Goal: Information Seeking & Learning: Learn about a topic

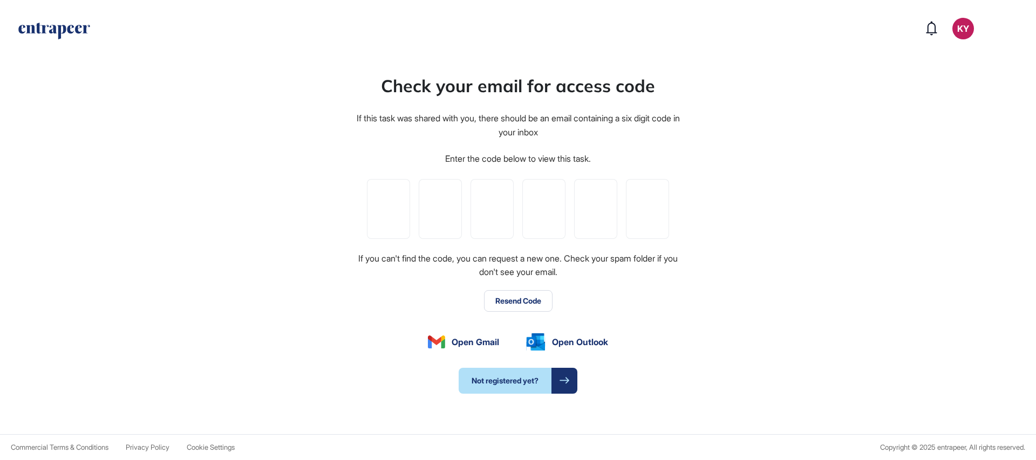
type input "*"
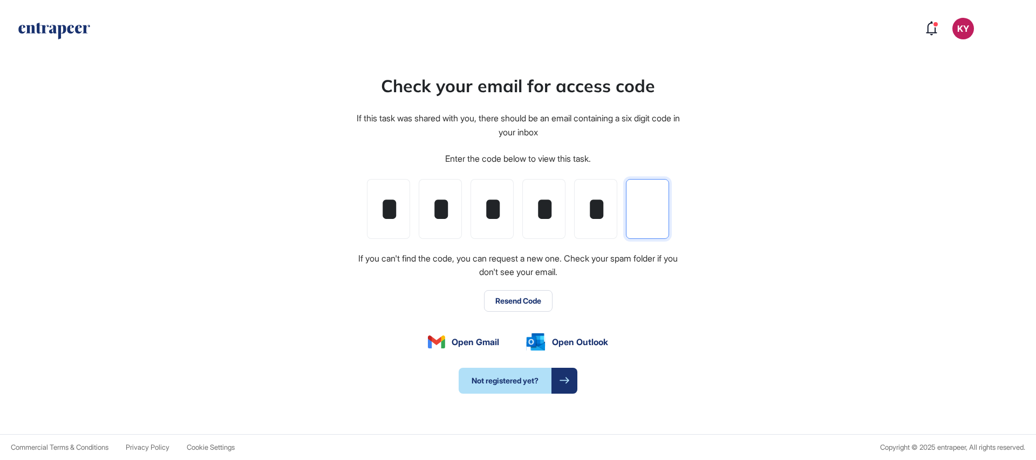
type input "*"
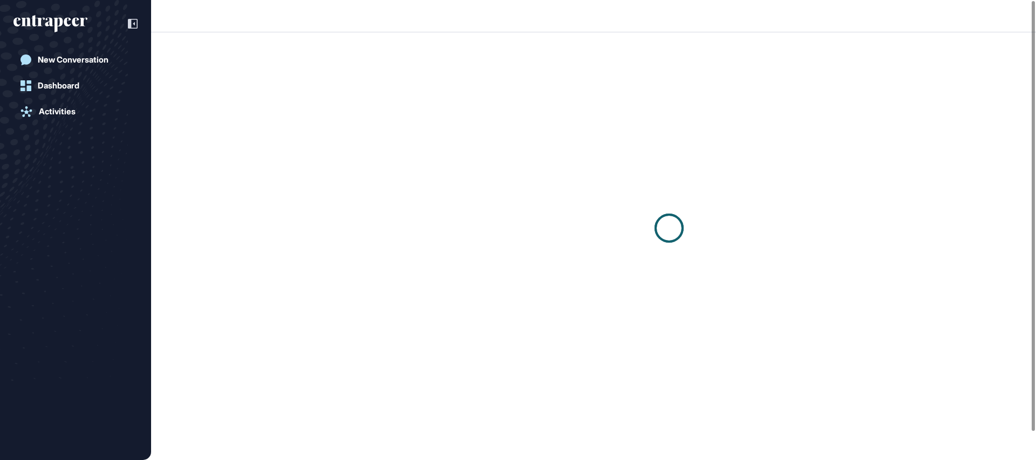
scroll to position [1, 1]
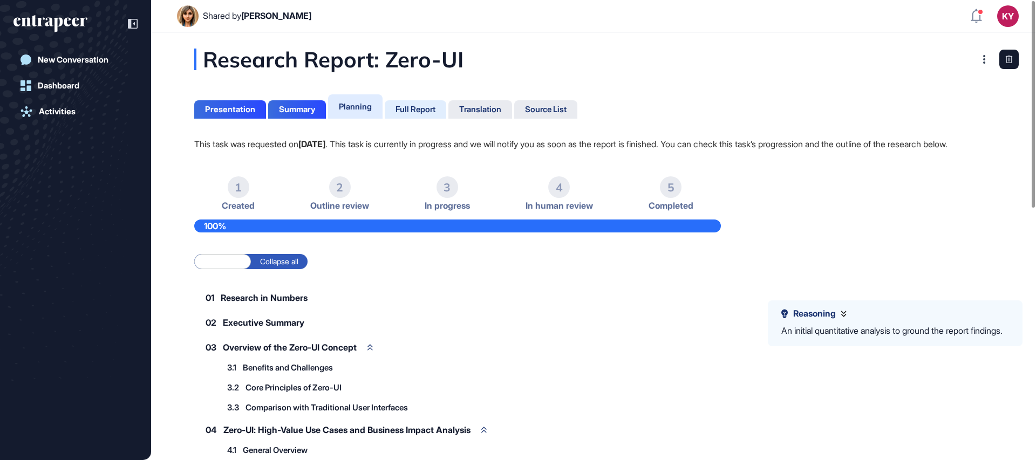
click at [424, 105] on div "Full Report" at bounding box center [415, 110] width 40 height 10
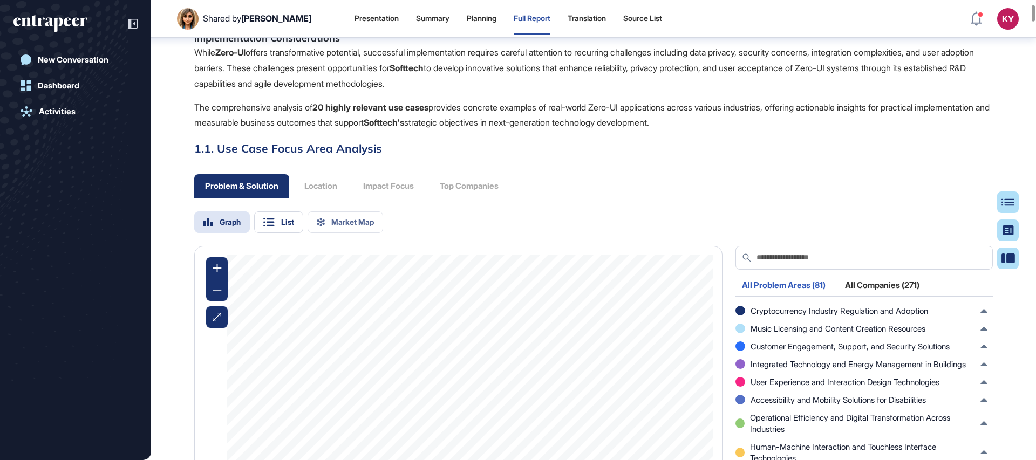
scroll to position [743, 0]
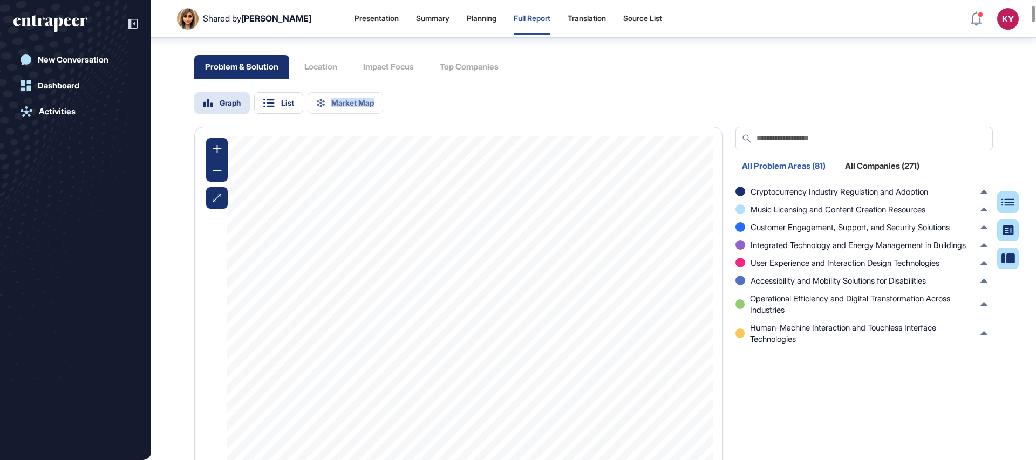
drag, startPoint x: 606, startPoint y: 160, endPoint x: 604, endPoint y: 142, distance: 17.9
click at [604, 114] on div "Graph List Market Map" at bounding box center [593, 103] width 798 height 22
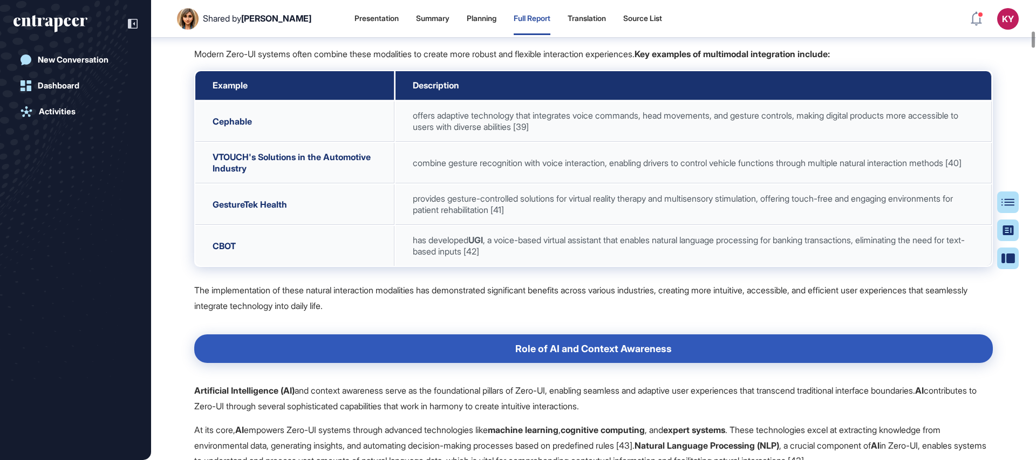
scroll to position [4705, 0]
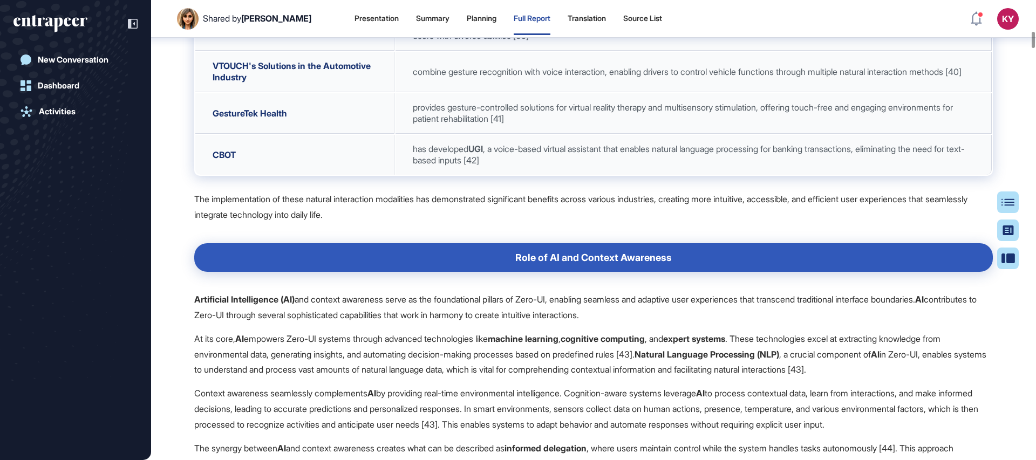
drag, startPoint x: 213, startPoint y: 240, endPoint x: 267, endPoint y: 240, distance: 54.5
click at [267, 51] on td "Cephable" at bounding box center [294, 30] width 199 height 40
copy span "Cephable"
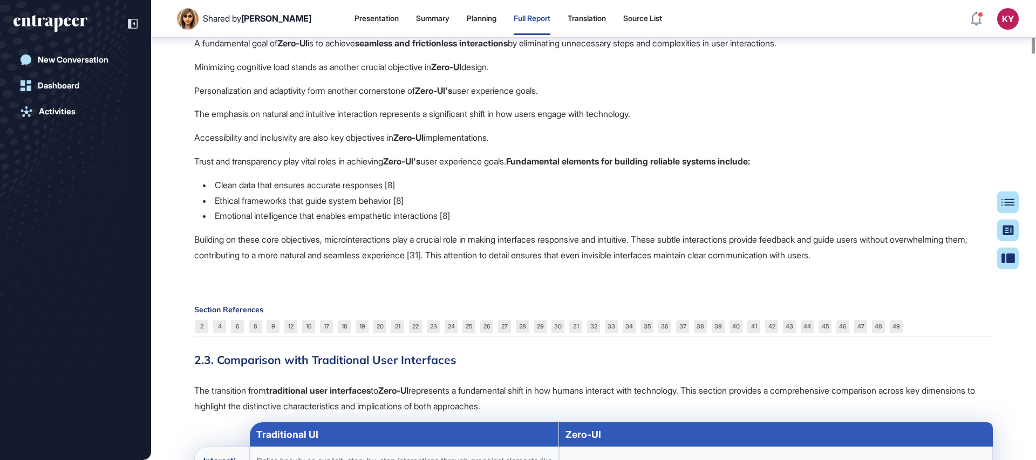
scroll to position [5711, 0]
